Goal: Download file/media

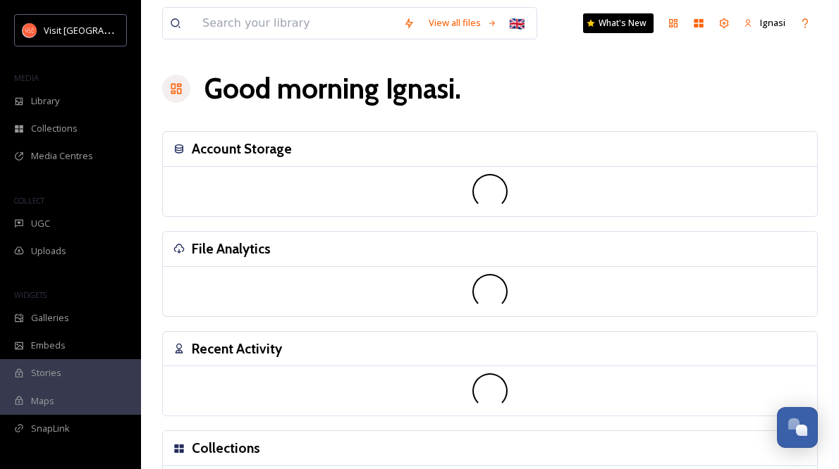
drag, startPoint x: 0, startPoint y: 0, endPoint x: 212, endPoint y: 235, distance: 316.4
click at [212, 235] on div "File Analytics" at bounding box center [490, 249] width 654 height 35
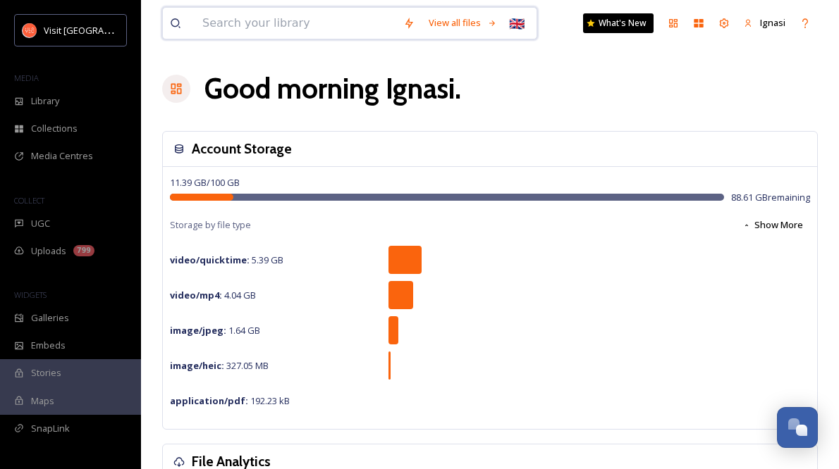
click at [218, 40] on div "View all files 🇬🇧 What's New Ignasi" at bounding box center [490, 23] width 656 height 47
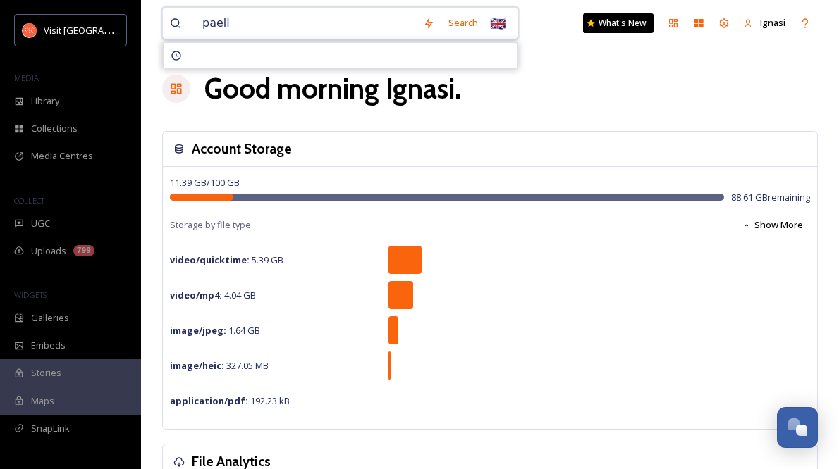
type input "paella"
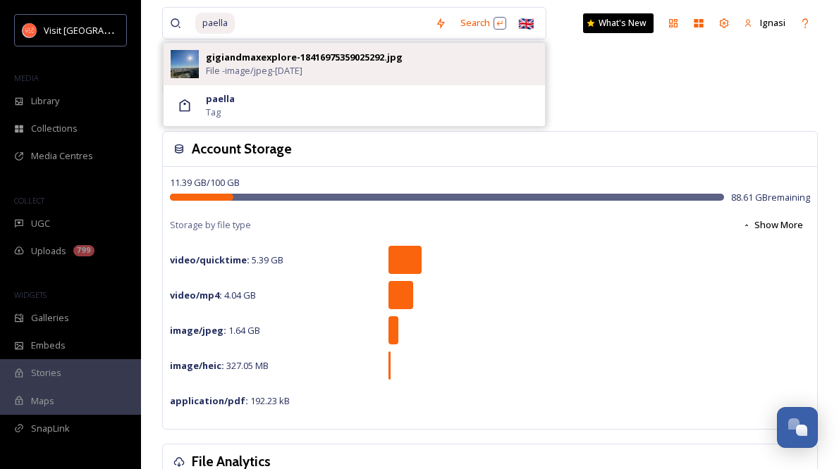
click at [216, 70] on span "File - image/jpeg - [DATE]" at bounding box center [254, 70] width 97 height 13
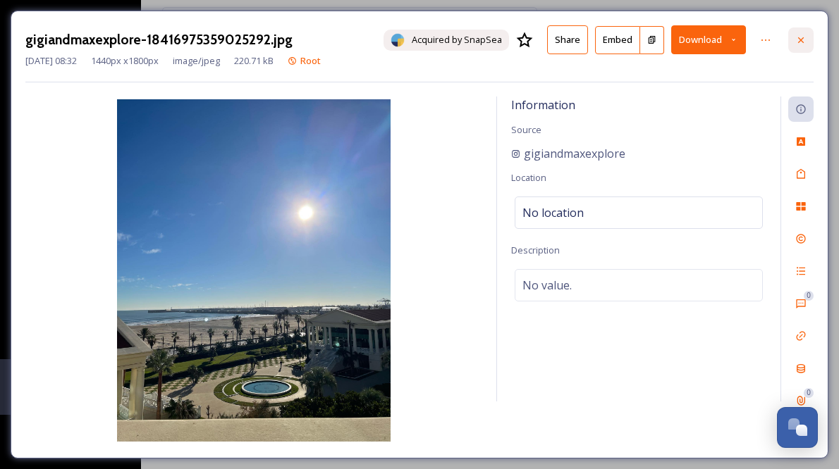
click at [799, 40] on icon at bounding box center [800, 40] width 11 height 11
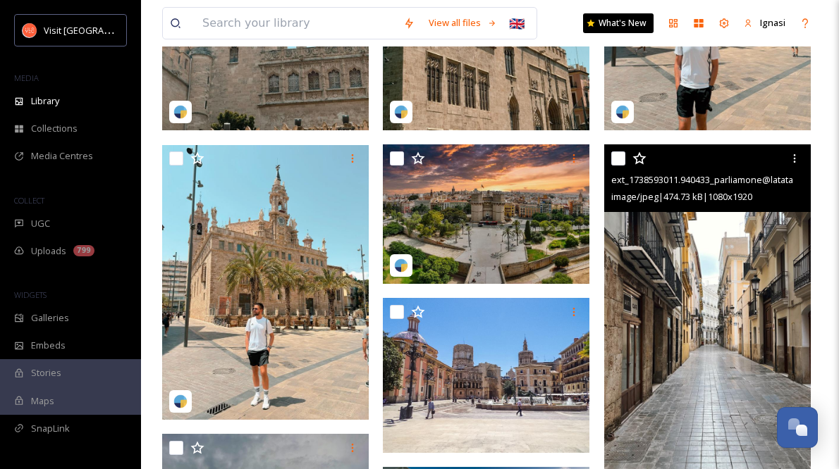
scroll to position [491, 0]
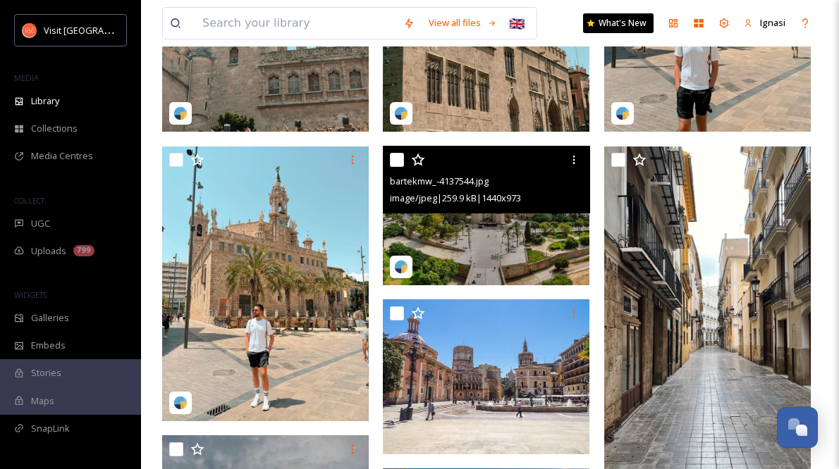
click at [519, 211] on div "bartekmw_-4137544.jpg image/jpeg | 259.9 kB | 1440 x 973" at bounding box center [486, 180] width 207 height 68
click at [513, 250] on img at bounding box center [486, 216] width 207 height 140
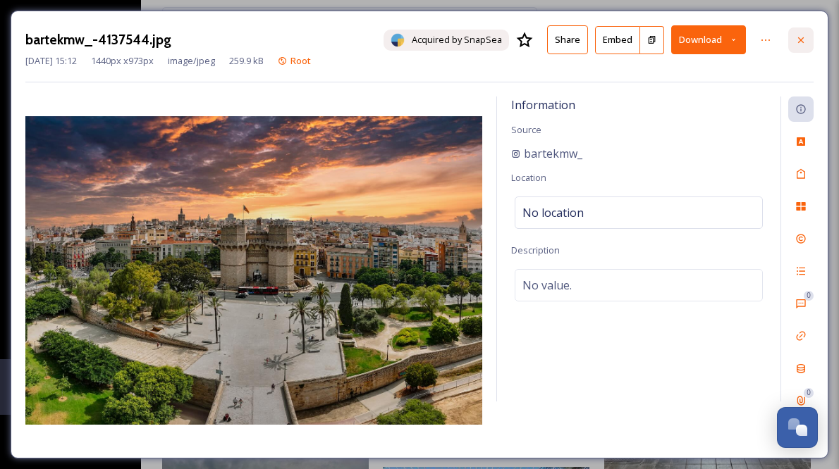
click at [802, 39] on icon at bounding box center [800, 40] width 11 height 11
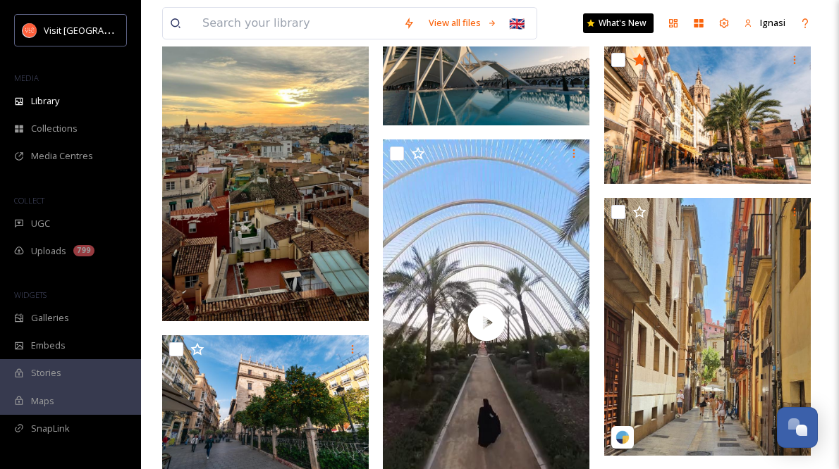
scroll to position [978, 0]
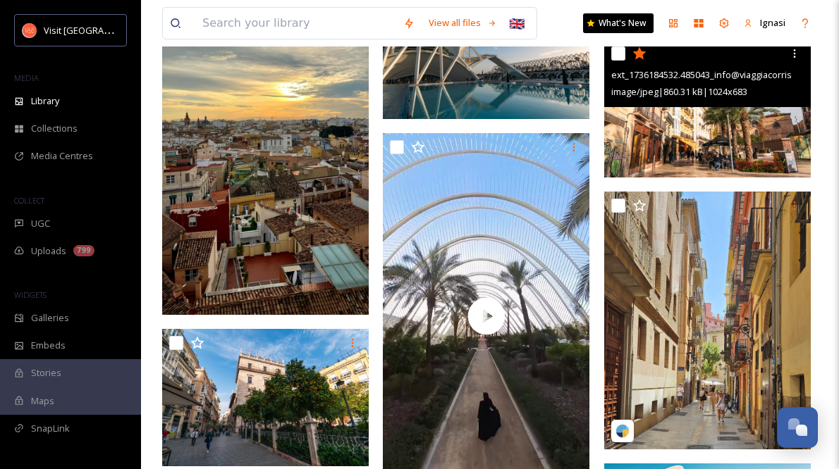
click at [709, 148] on img at bounding box center [707, 107] width 207 height 137
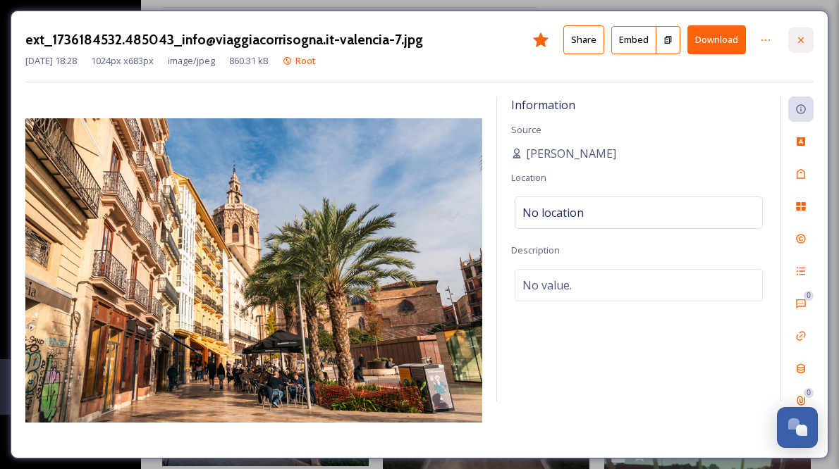
click at [799, 42] on icon at bounding box center [801, 40] width 6 height 6
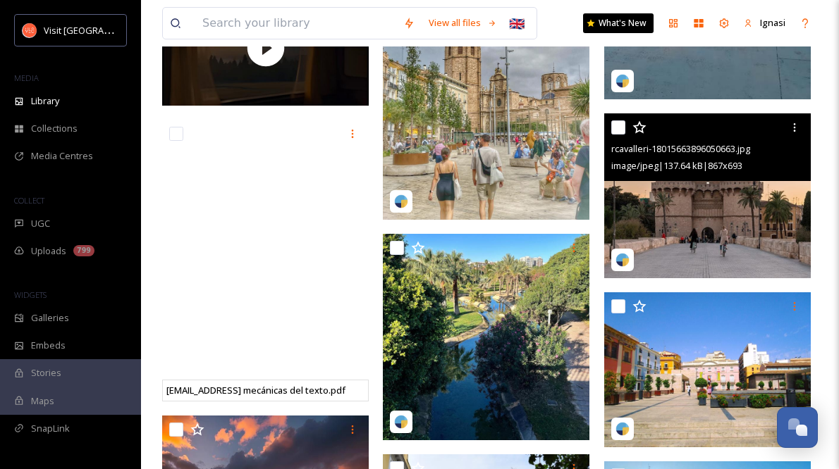
scroll to position [2253, 0]
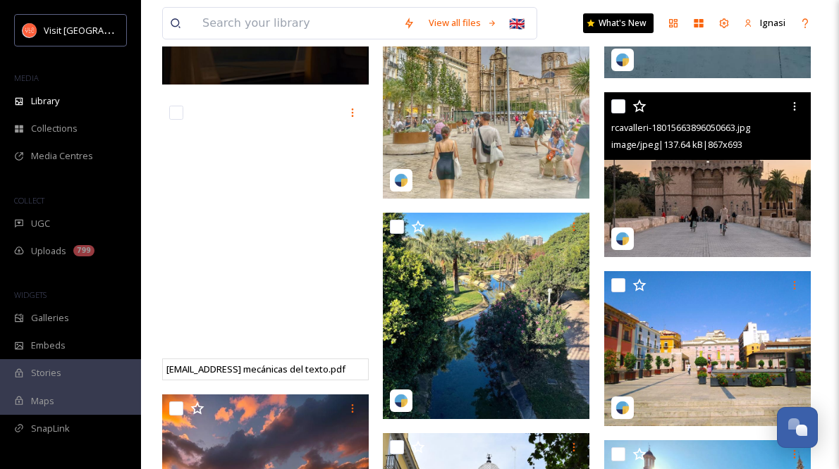
click at [737, 223] on img at bounding box center [707, 174] width 207 height 165
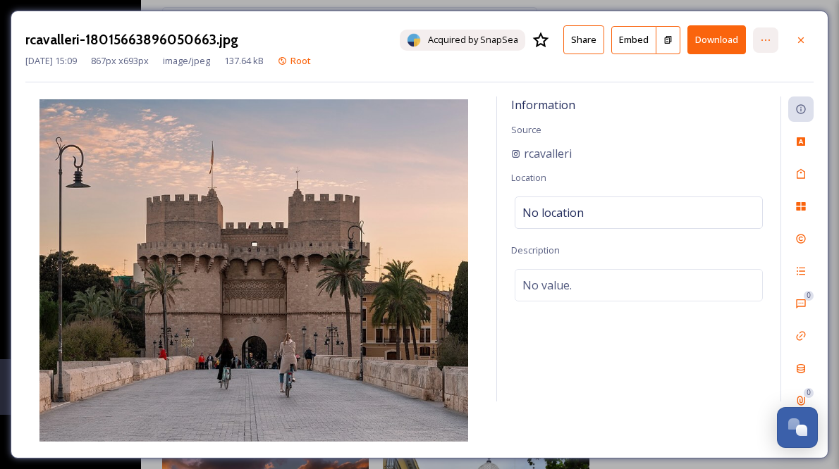
click at [769, 37] on icon at bounding box center [765, 40] width 11 height 11
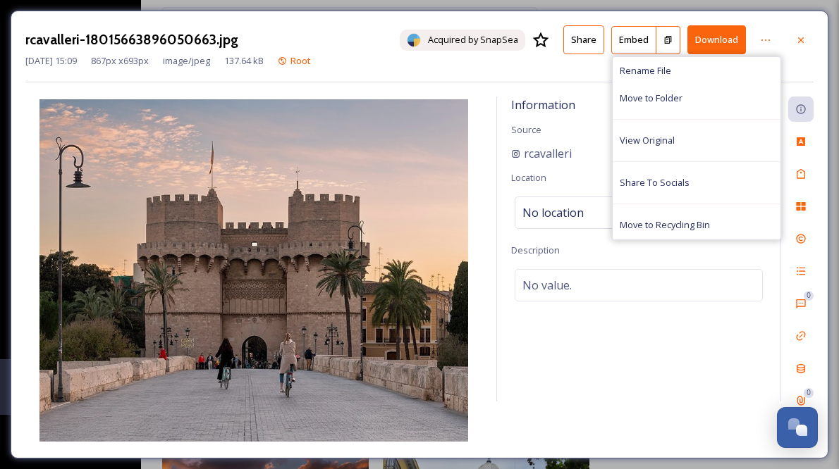
click at [711, 37] on button "Download" at bounding box center [716, 39] width 59 height 29
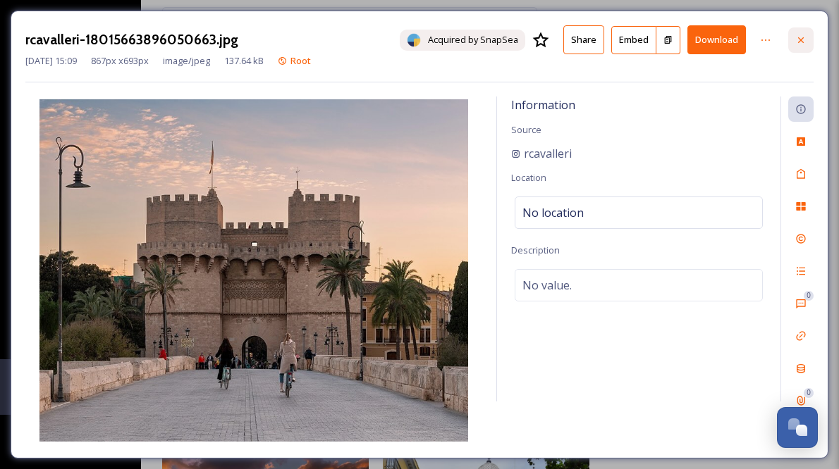
click at [799, 40] on icon at bounding box center [800, 40] width 11 height 11
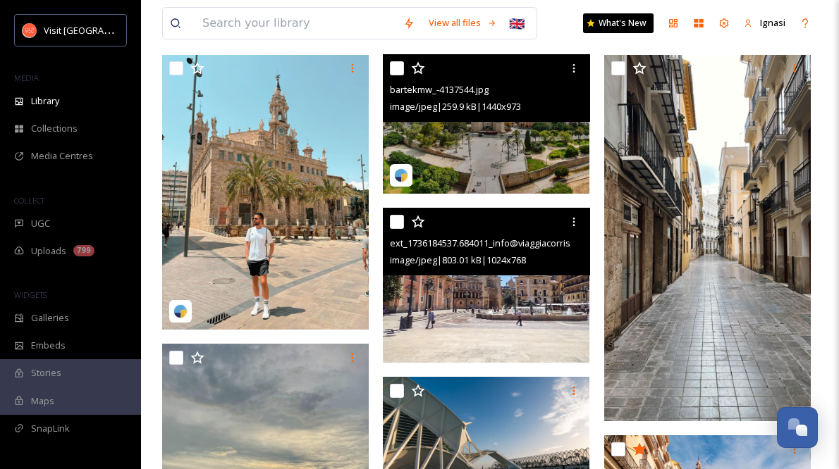
scroll to position [546, 0]
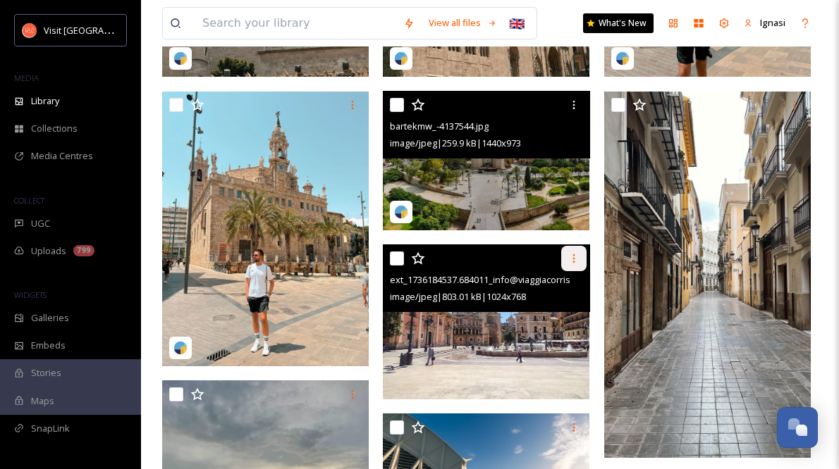
click at [574, 259] on icon at bounding box center [573, 258] width 11 height 11
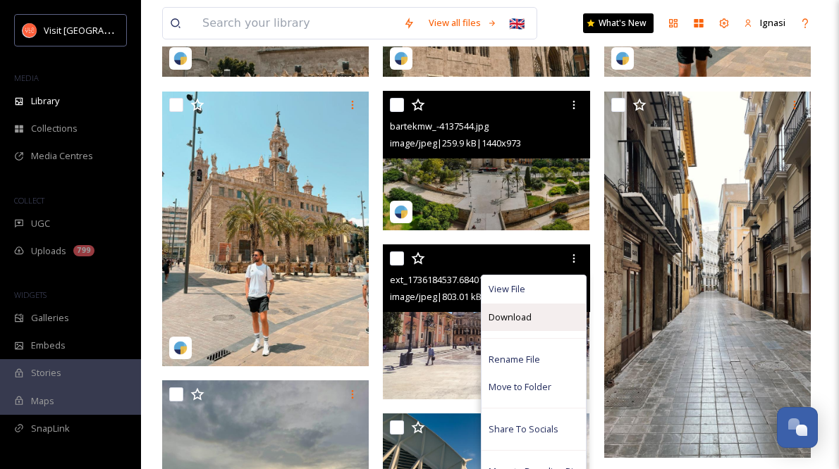
click at [555, 315] on div "Download" at bounding box center [533, 317] width 104 height 27
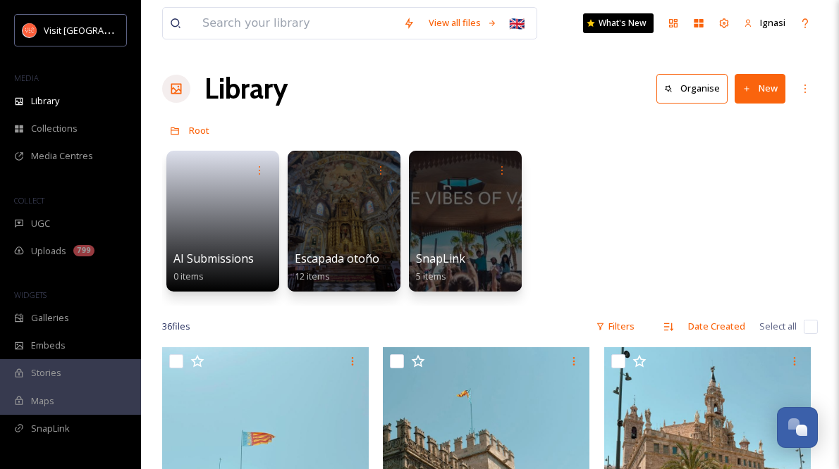
scroll to position [0, 0]
click at [281, 31] on input at bounding box center [295, 23] width 201 height 31
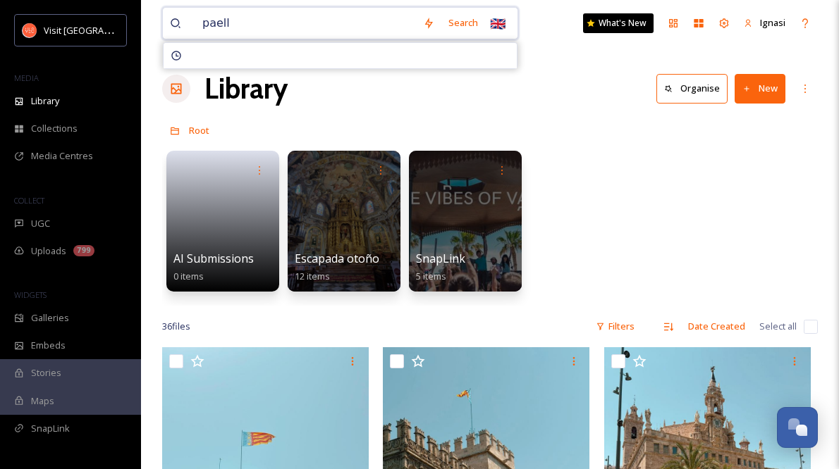
type input "paella"
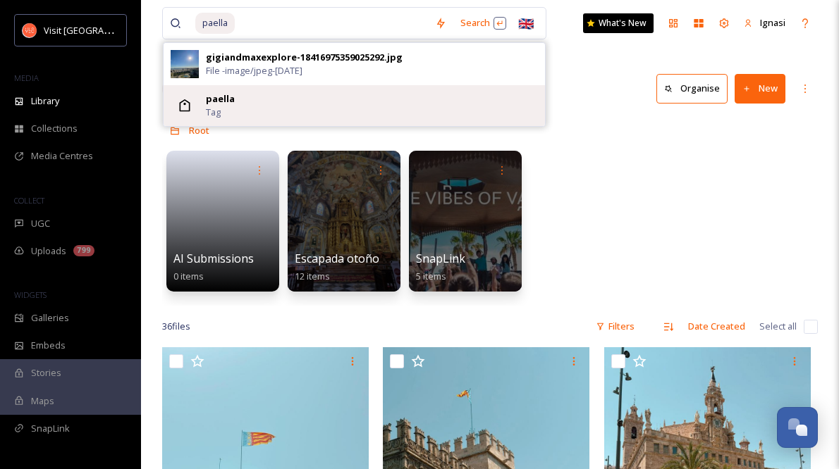
click at [247, 100] on div "paella Tag" at bounding box center [372, 105] width 332 height 27
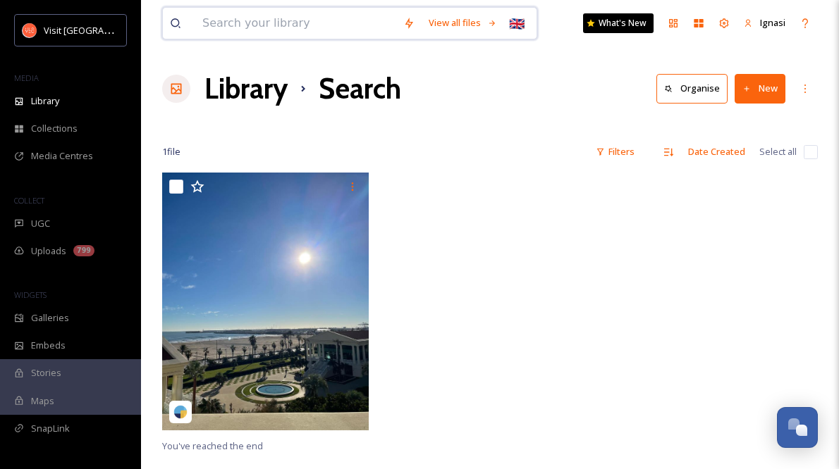
click at [241, 24] on input at bounding box center [295, 23] width 201 height 31
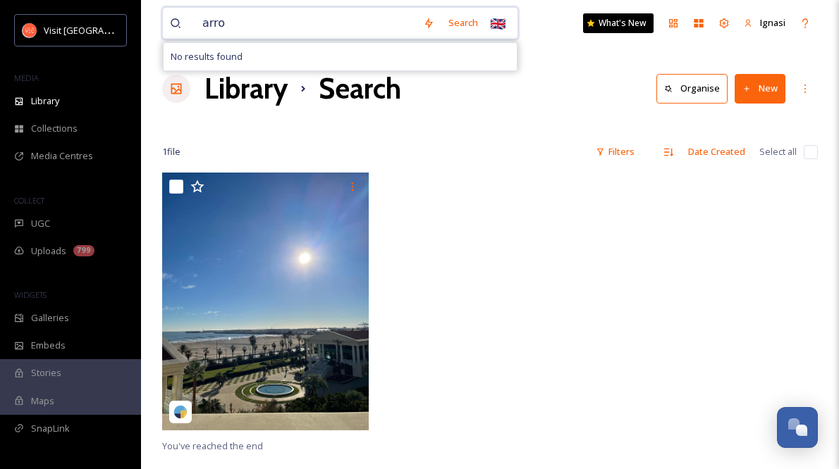
type input "arroz"
type input "a"
type input "comida"
